Goal: Navigation & Orientation: Go to known website

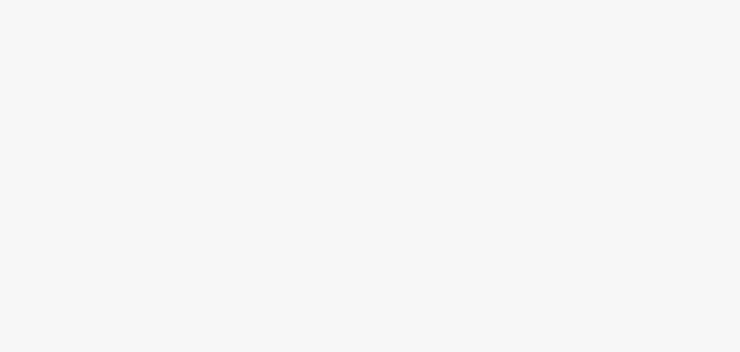
click at [291, 56] on div at bounding box center [370, 193] width 740 height 317
